Goal: Task Accomplishment & Management: Manage account settings

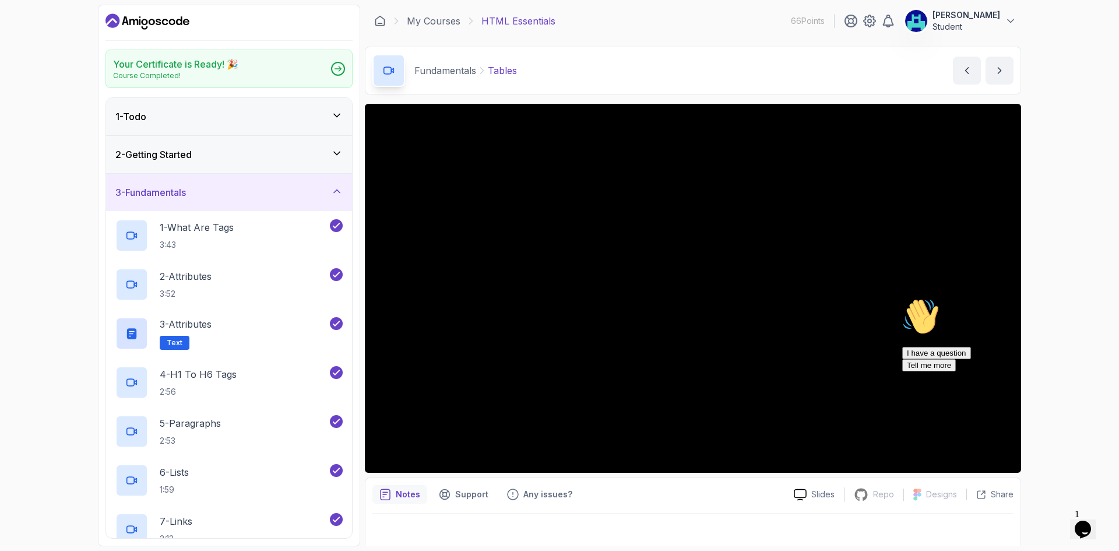
click at [176, 18] on icon "Dashboard" at bounding box center [147, 21] width 84 height 19
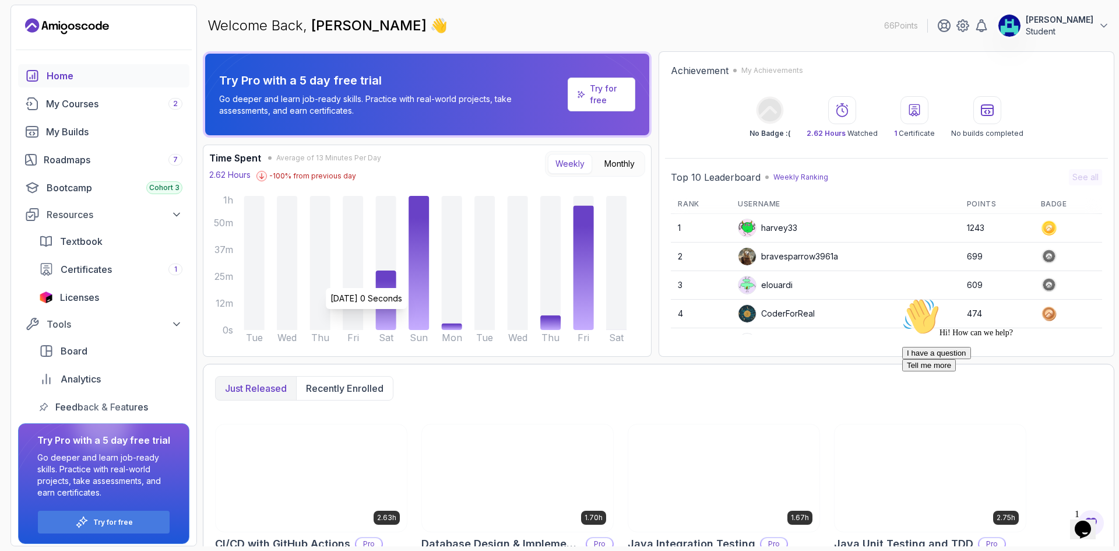
scroll to position [194, 0]
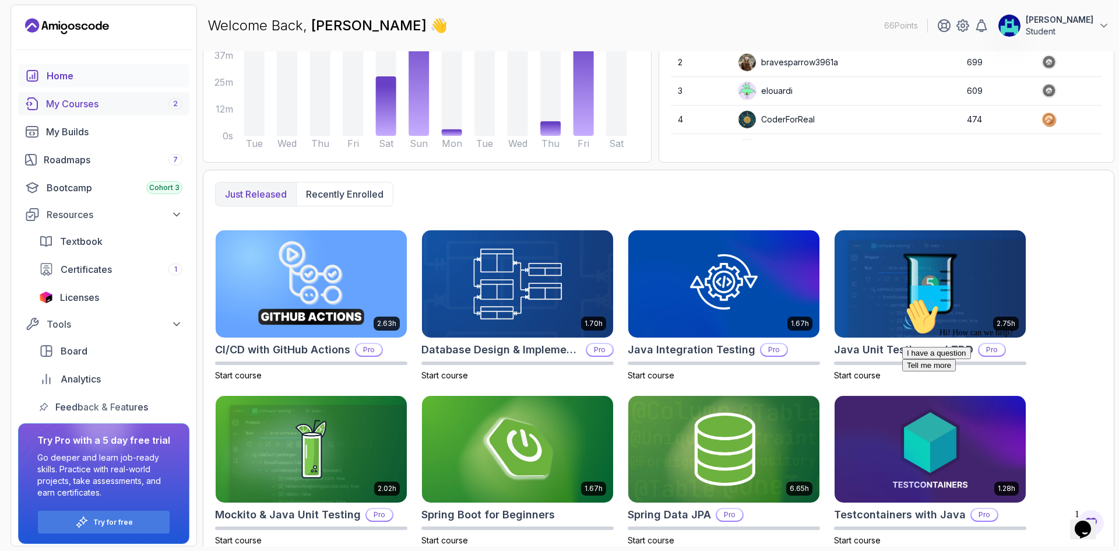
click at [103, 108] on div "My Courses 2" at bounding box center [114, 104] width 136 height 14
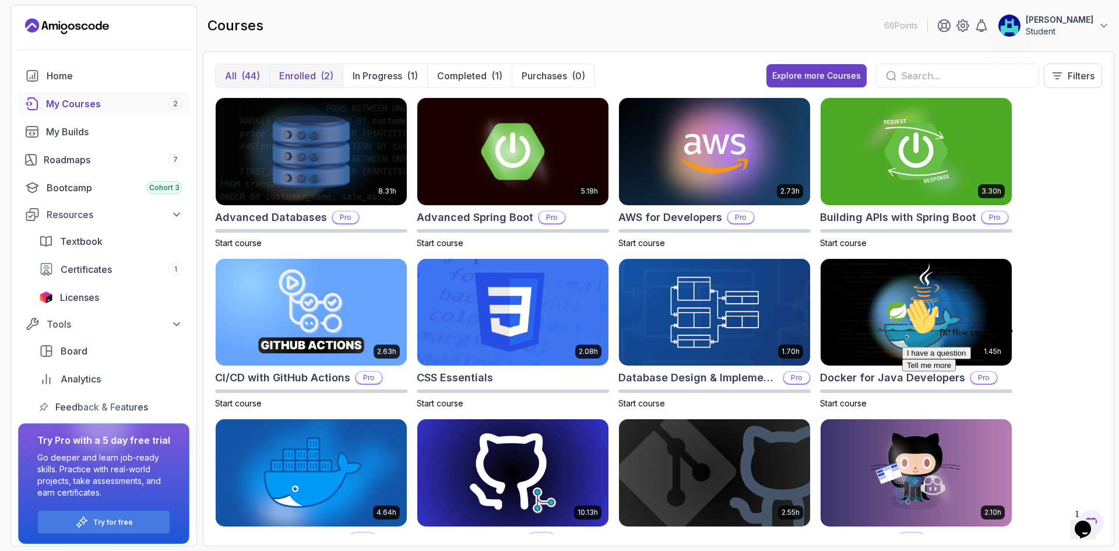
click at [311, 75] on p "Enrolled" at bounding box center [297, 76] width 37 height 14
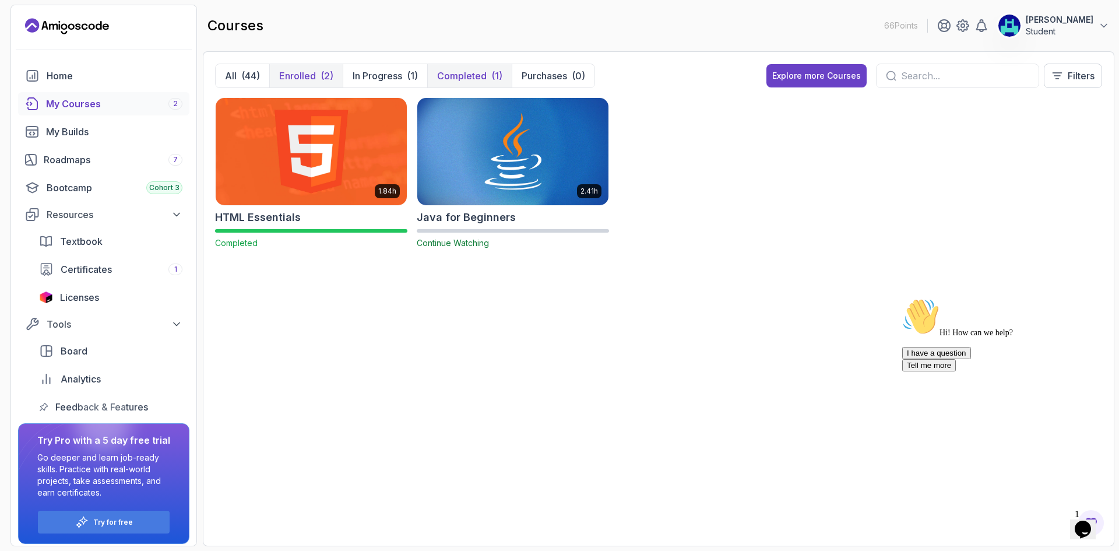
click at [478, 79] on p "Completed" at bounding box center [462, 76] width 50 height 14
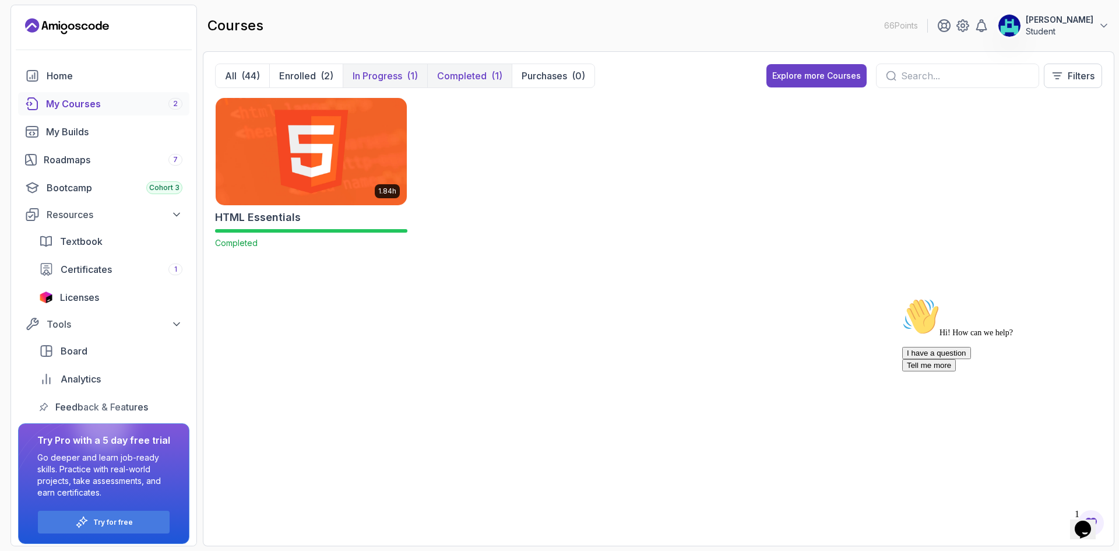
click at [373, 82] on p "In Progress" at bounding box center [377, 76] width 50 height 14
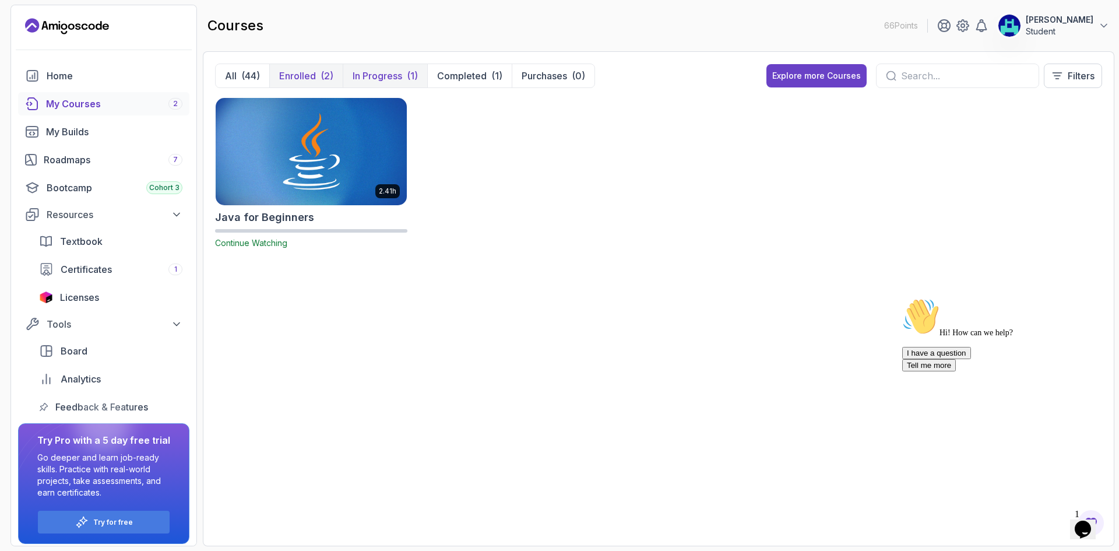
click at [317, 66] on button "Enrolled (2)" at bounding box center [305, 75] width 73 height 23
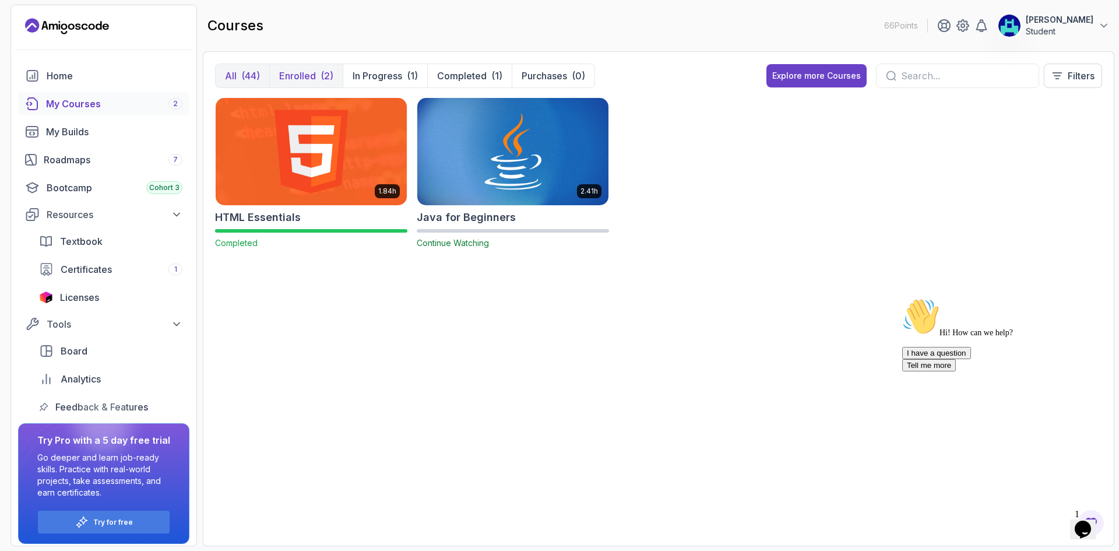
click at [240, 79] on button "All (44)" at bounding box center [243, 75] width 54 height 23
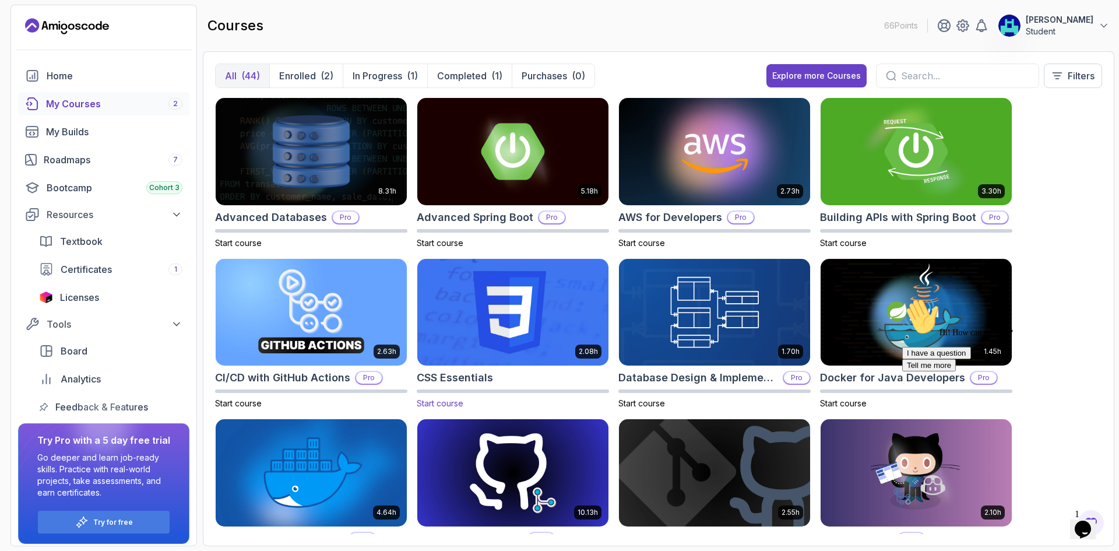
click at [516, 323] on img at bounding box center [512, 312] width 200 height 112
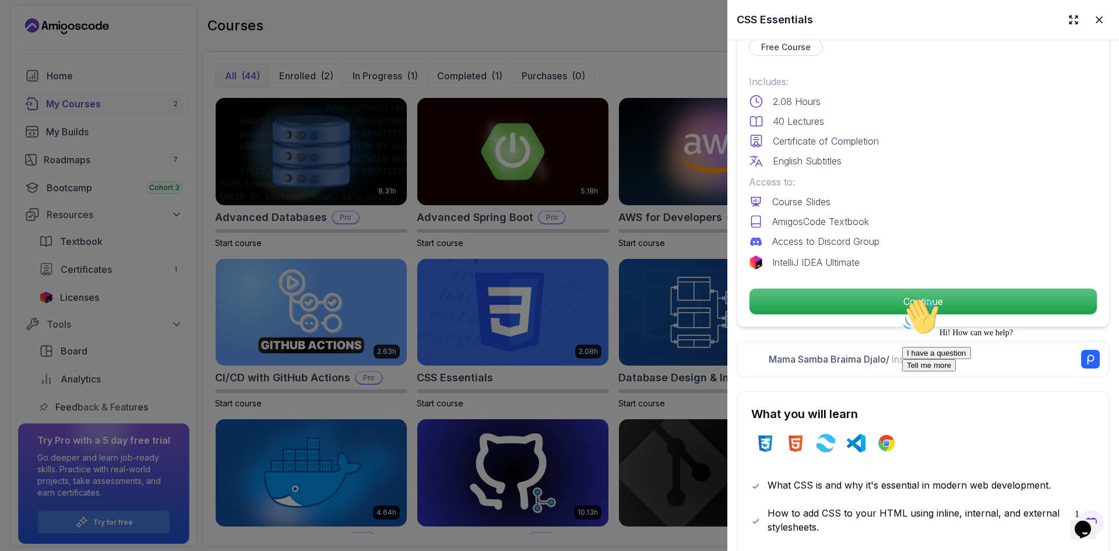
scroll to position [291, 0]
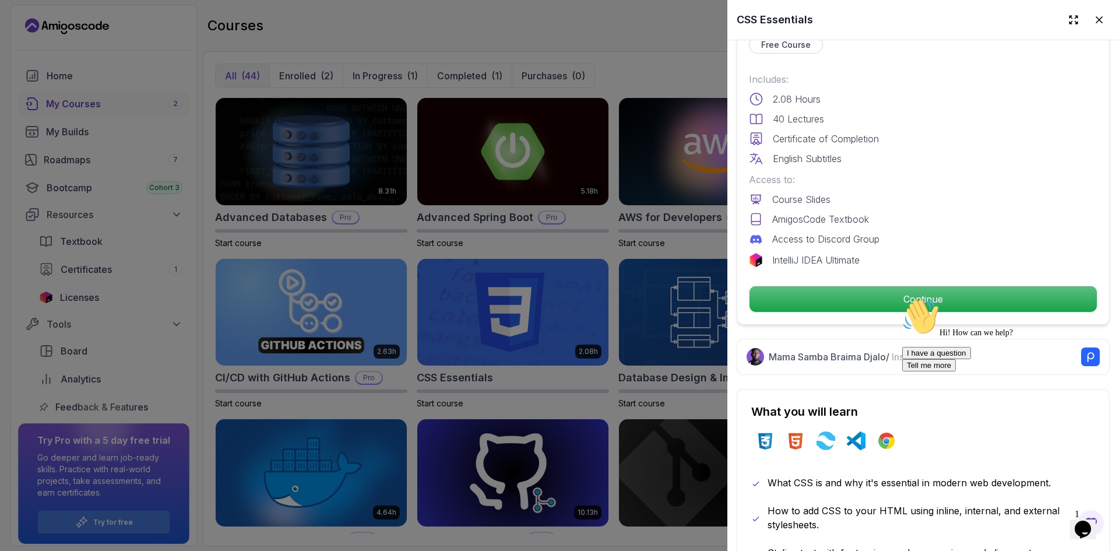
click at [887, 308] on div "Free Course Includes: 2.08 Hours 40 Lectures Certificate of Completion English …" at bounding box center [922, 174] width 373 height 301
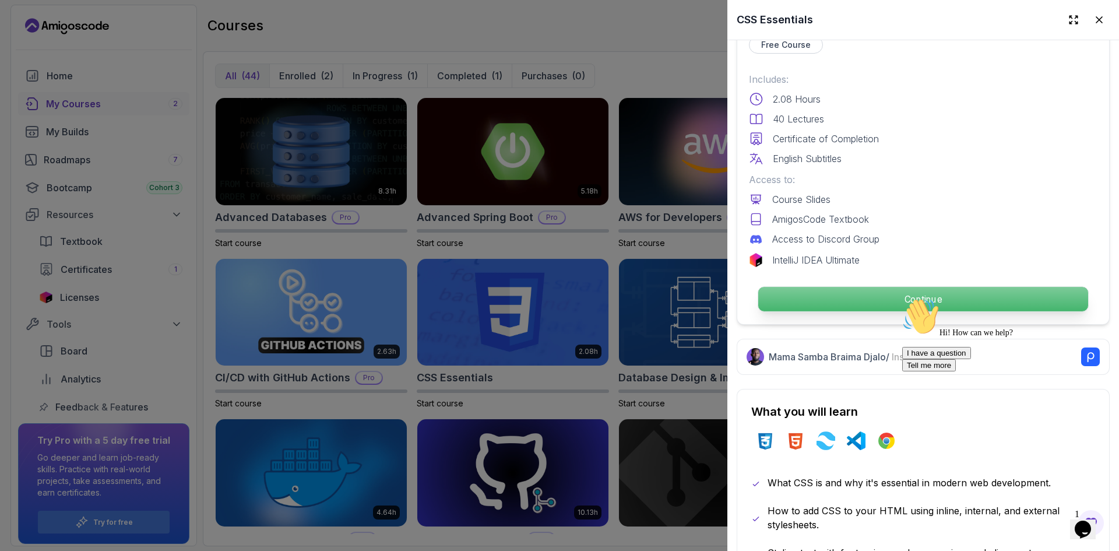
click at [888, 297] on p "Continue" at bounding box center [923, 299] width 330 height 24
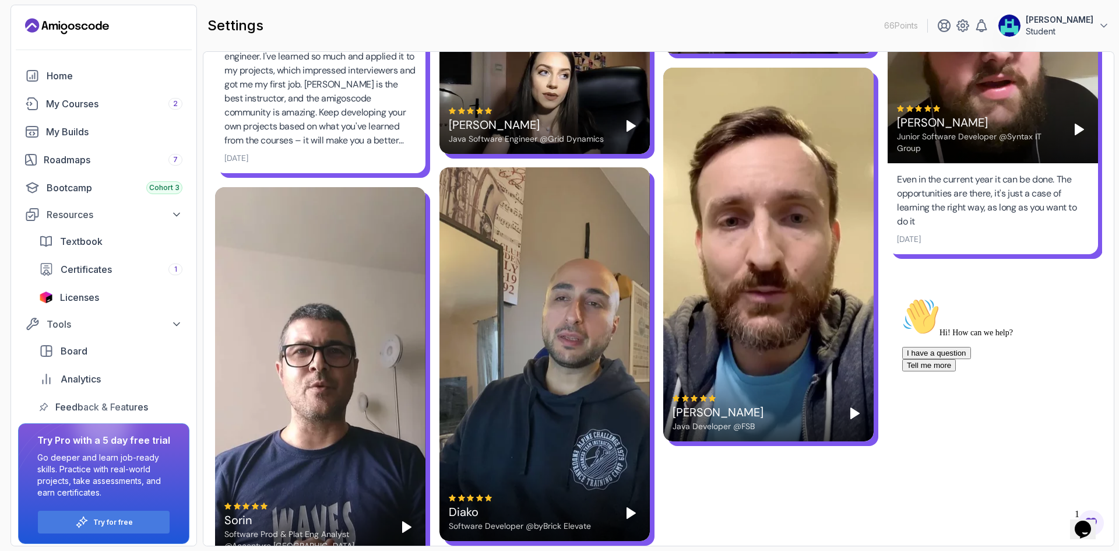
scroll to position [2798, 0]
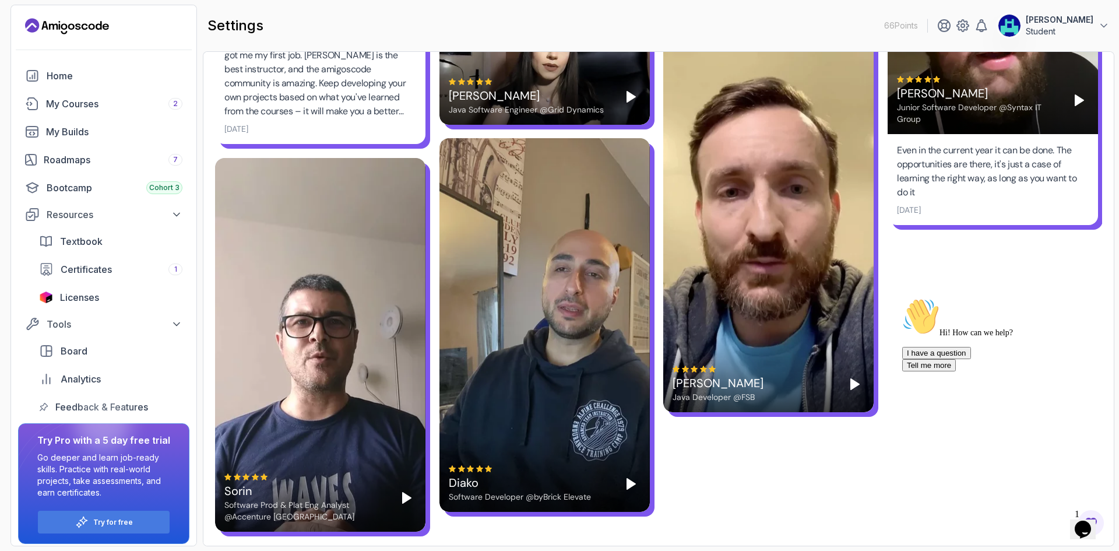
click at [971, 359] on button "I have a question" at bounding box center [936, 353] width 69 height 12
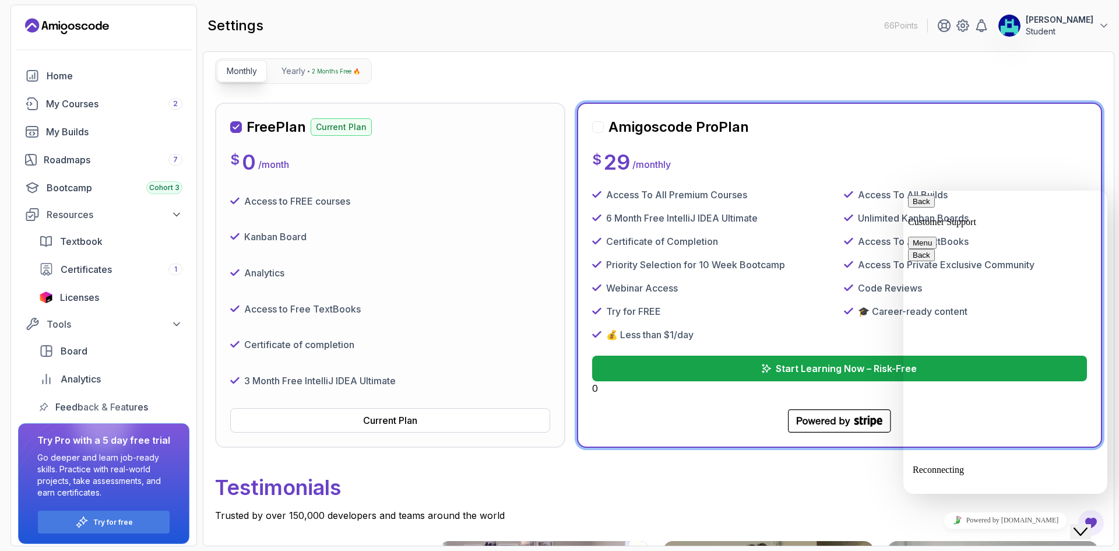
scroll to position [0, 0]
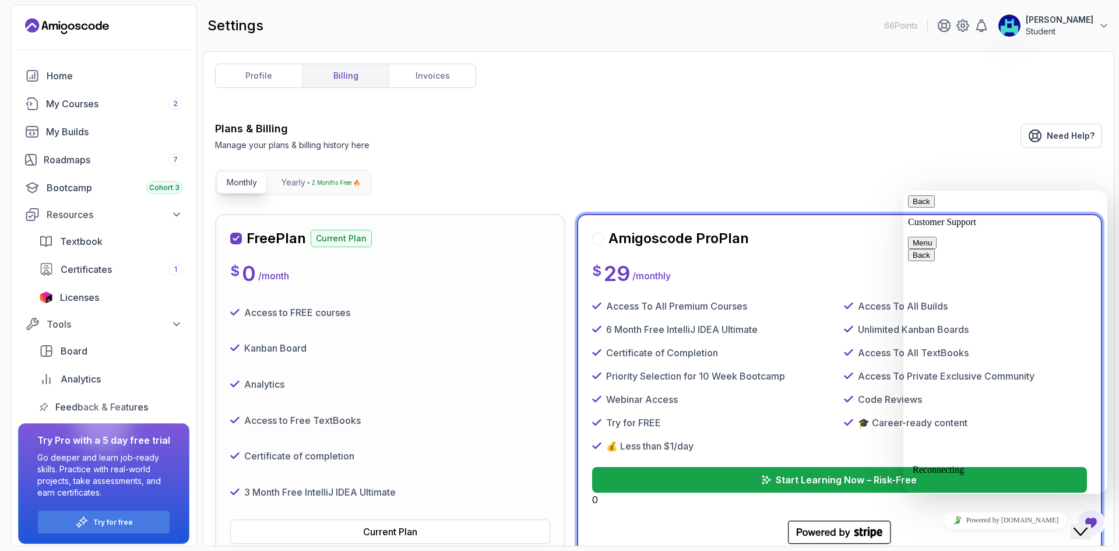
click at [430, 287] on div "Free Plan Current Plan $ 0 / month Access to FREE courses Kanban Board Analytic…" at bounding box center [390, 386] width 320 height 315
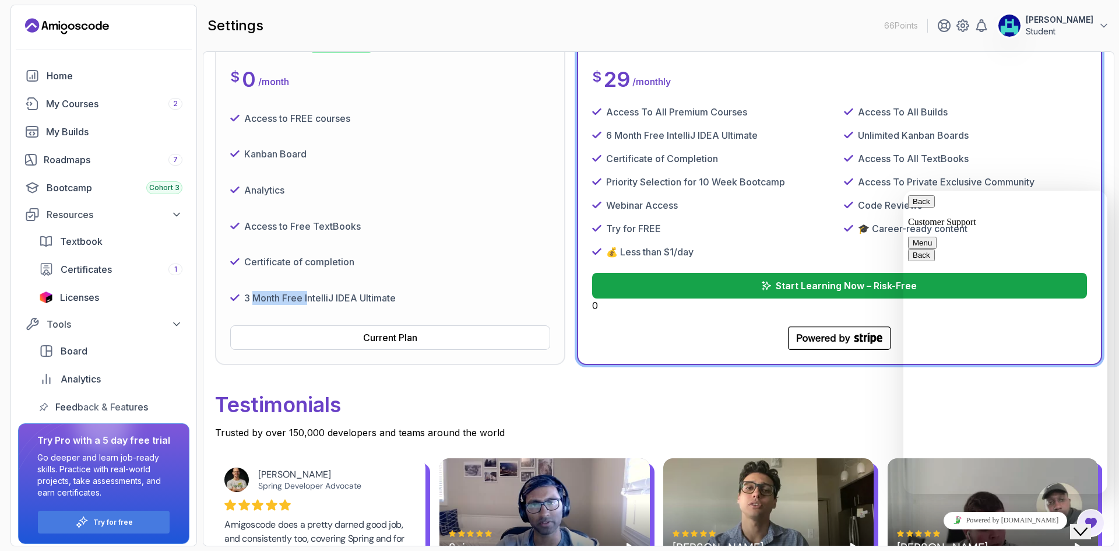
drag, startPoint x: 253, startPoint y: 299, endPoint x: 308, endPoint y: 301, distance: 54.8
click at [308, 301] on p "3 Month Free IntelliJ IDEA Ultimate" at bounding box center [319, 298] width 151 height 14
drag, startPoint x: 271, startPoint y: 256, endPoint x: 298, endPoint y: 256, distance: 27.4
click at [298, 256] on p "Certificate of completion" at bounding box center [299, 262] width 110 height 14
drag, startPoint x: 268, startPoint y: 220, endPoint x: 321, endPoint y: 214, distance: 53.3
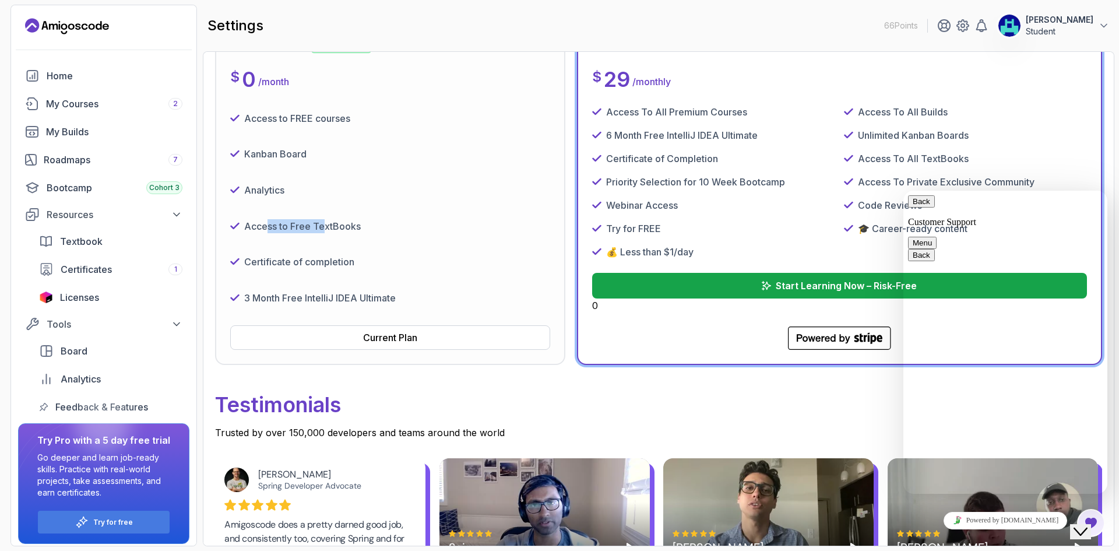
click at [324, 217] on div "Access to Free TextBooks" at bounding box center [390, 226] width 320 height 27
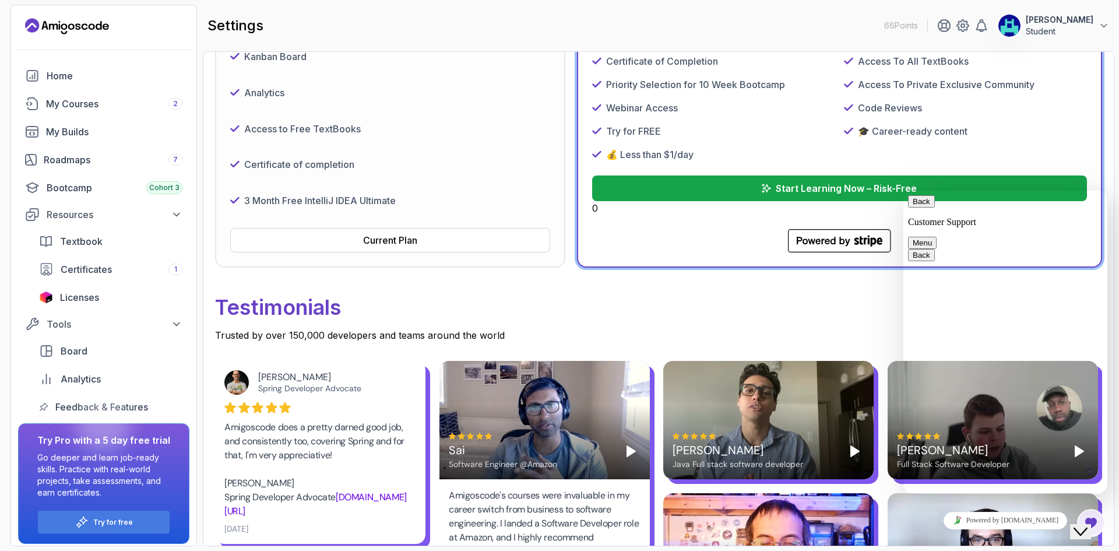
drag, startPoint x: 260, startPoint y: 179, endPoint x: 277, endPoint y: 178, distance: 16.9
click at [277, 178] on div "Access to FREE courses Kanban Board Analytics Access to Free TextBooks Certific…" at bounding box center [390, 111] width 320 height 206
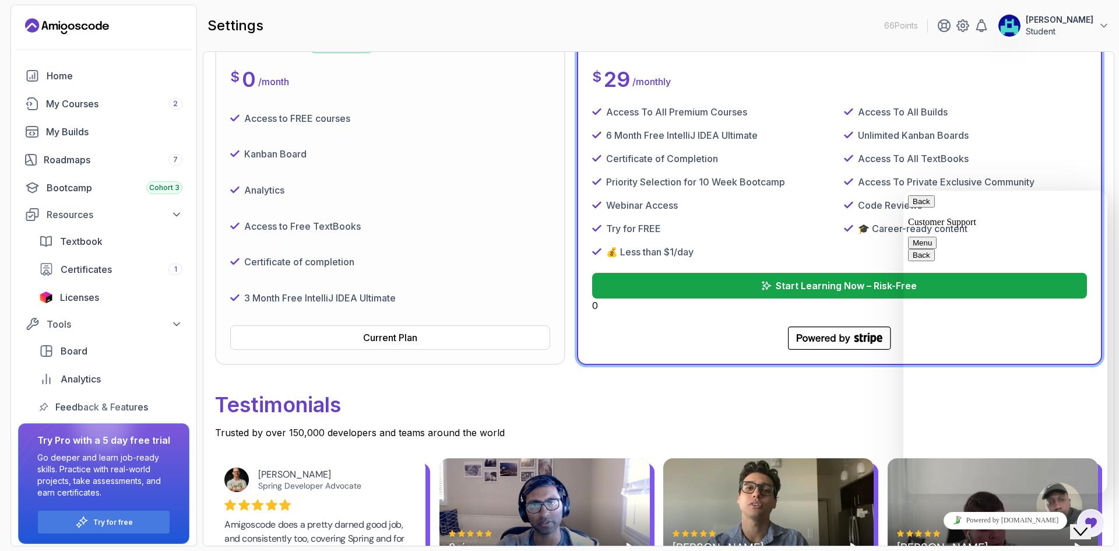
scroll to position [97, 0]
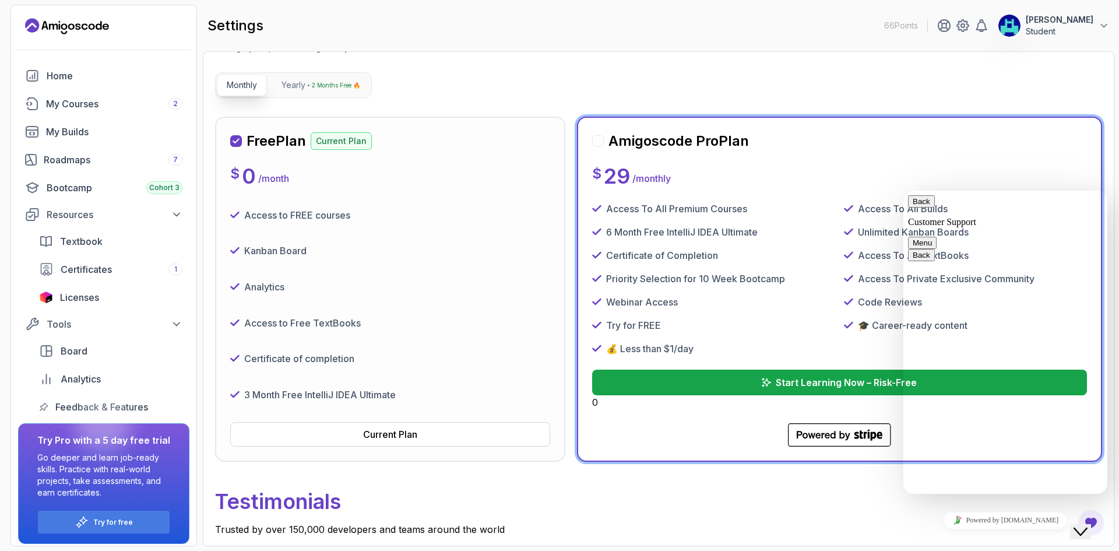
click at [375, 194] on div "Free Plan Current Plan $ 0 / month Access to FREE courses Kanban Board Analytic…" at bounding box center [390, 289] width 320 height 315
click at [930, 207] on button "Back" at bounding box center [921, 201] width 27 height 12
click at [520, 286] on div "Analytics" at bounding box center [390, 286] width 320 height 27
